Goal: Find specific page/section: Find specific page/section

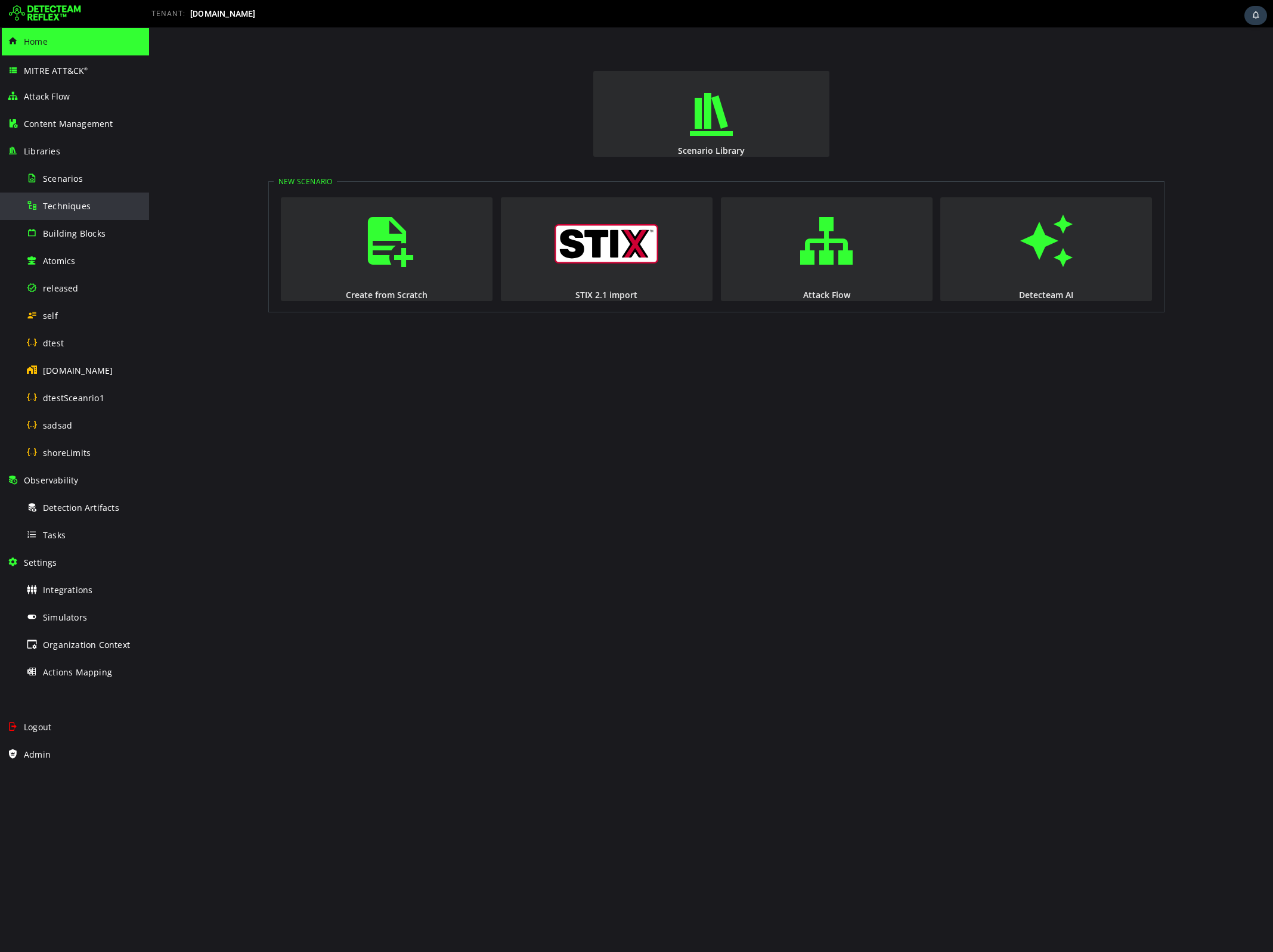
click at [74, 202] on span "Techniques" at bounding box center [67, 206] width 48 height 11
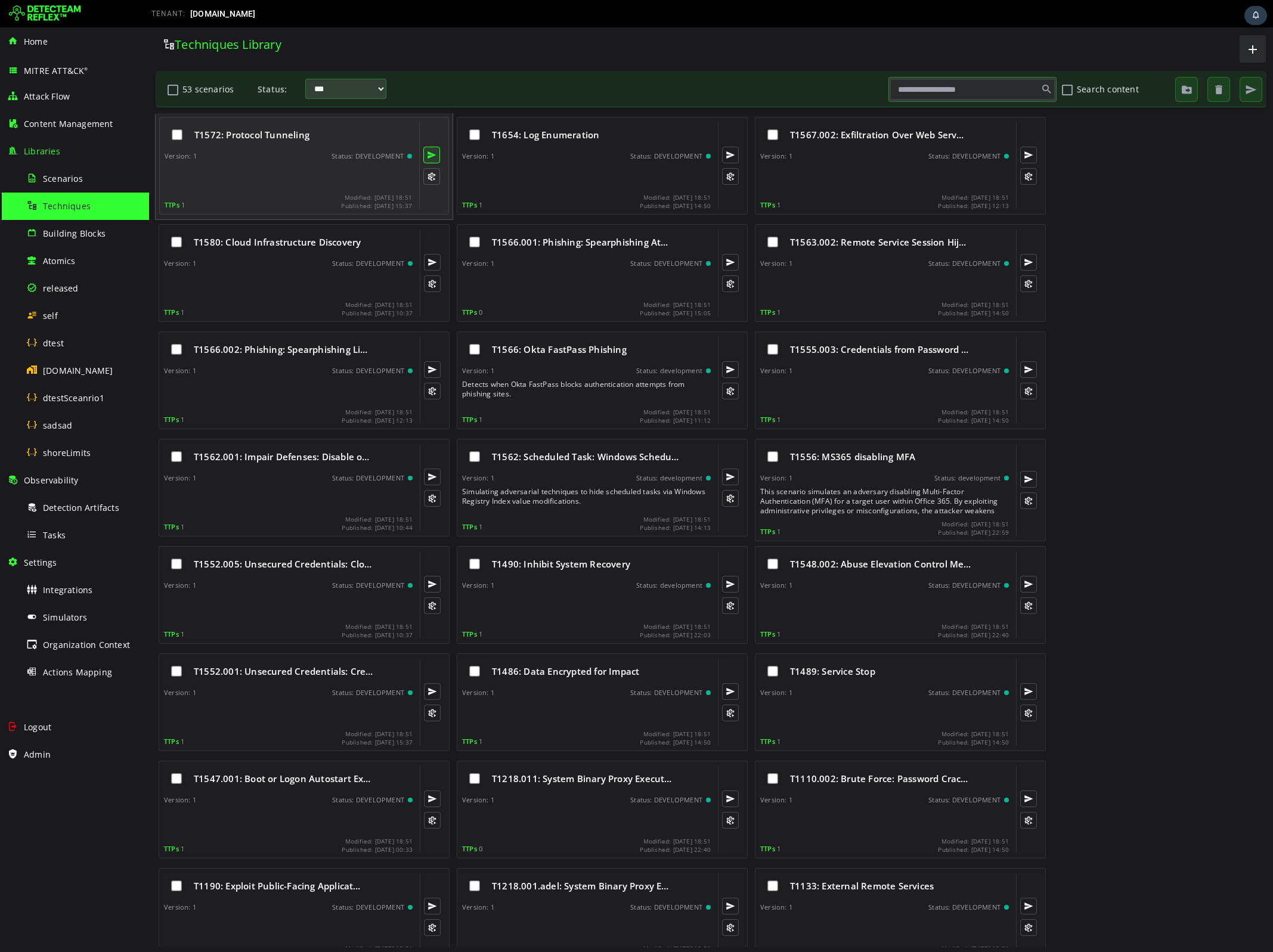
click at [428, 157] on button at bounding box center [431, 155] width 17 height 17
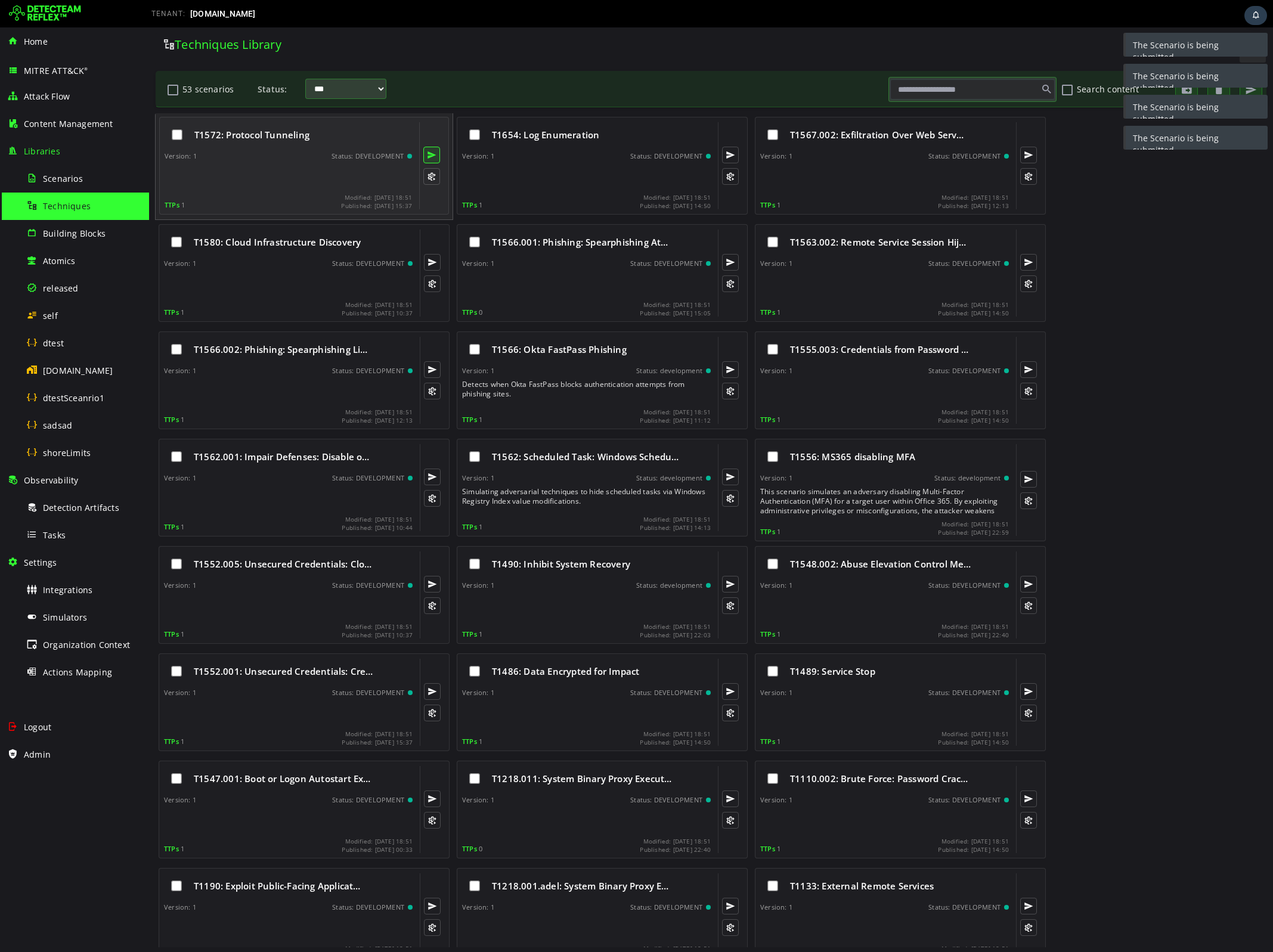
click at [428, 157] on button at bounding box center [431, 155] width 17 height 17
